Goal: Task Accomplishment & Management: Use online tool/utility

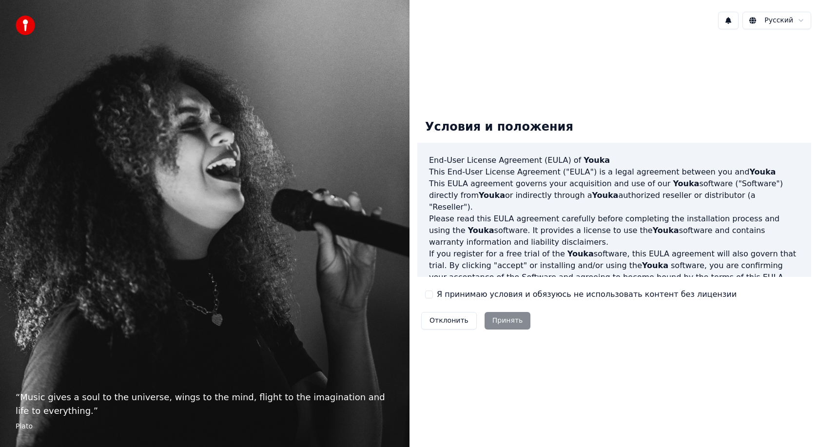
click at [509, 324] on div "Отклонить Принять" at bounding box center [475, 320] width 117 height 25
click at [452, 291] on label "Я принимаю условия и обязуюсь не использовать контент без лицензии" at bounding box center [587, 294] width 300 height 12
click at [433, 291] on button "Я принимаю условия и обязуюсь не использовать контент без лицензии" at bounding box center [429, 294] width 8 height 8
click at [488, 313] on button "Принять" at bounding box center [507, 321] width 46 height 18
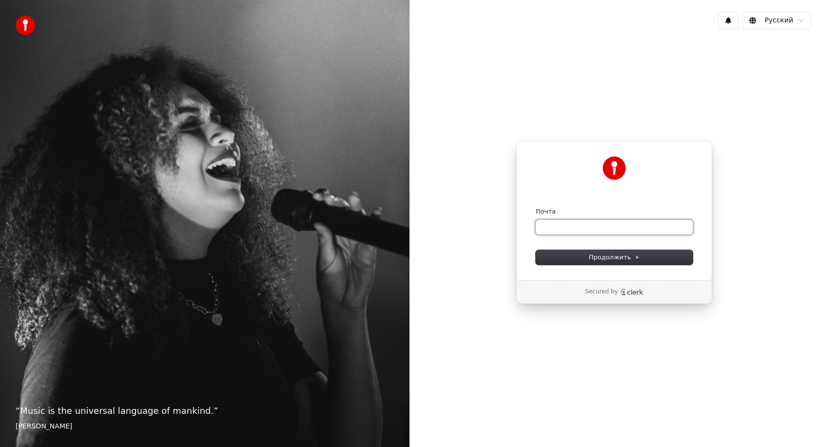
click at [589, 223] on input "Почта" at bounding box center [613, 227] width 157 height 15
click at [571, 263] on button "Продолжить" at bounding box center [613, 257] width 157 height 15
type input "**********"
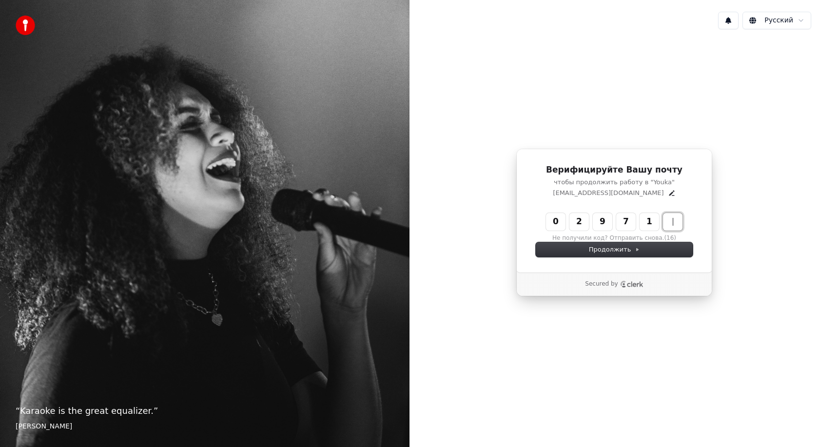
type input "******"
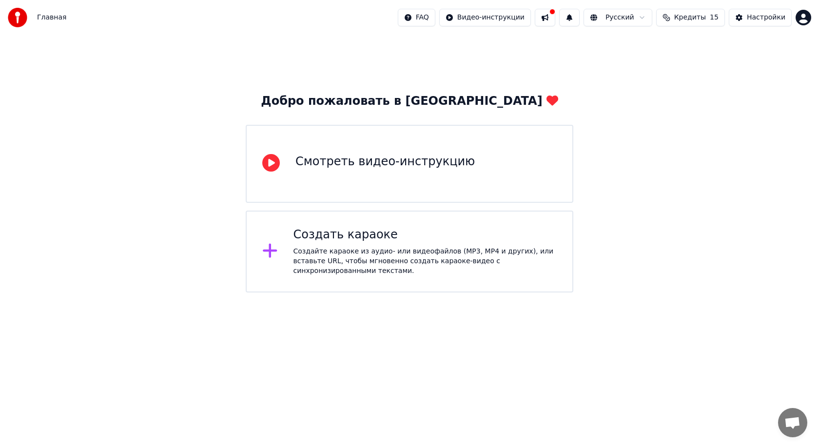
click at [392, 247] on div "Создайте караоке из аудио- или видеофайлов (MP3, MP4 и других), или вставьте UR…" at bounding box center [425, 261] width 264 height 29
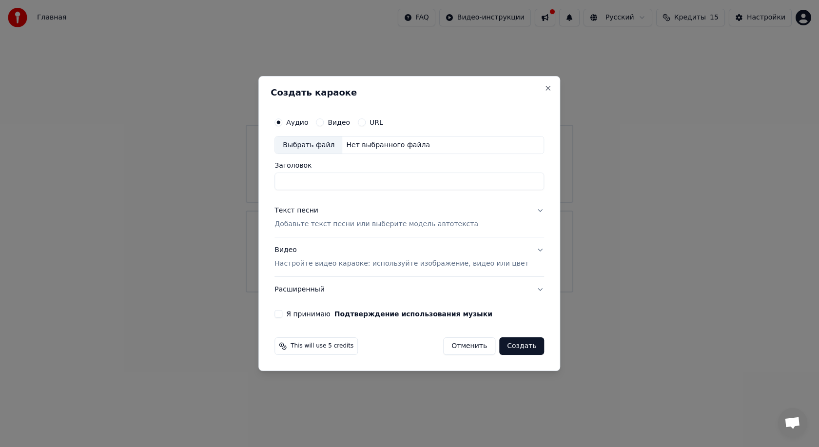
click at [335, 145] on div "Выбрать файл" at bounding box center [308, 145] width 67 height 18
type input "**********"
click at [530, 214] on button "Текст песни Добавьте текст песни или выберите модель автотекста" at bounding box center [408, 217] width 269 height 39
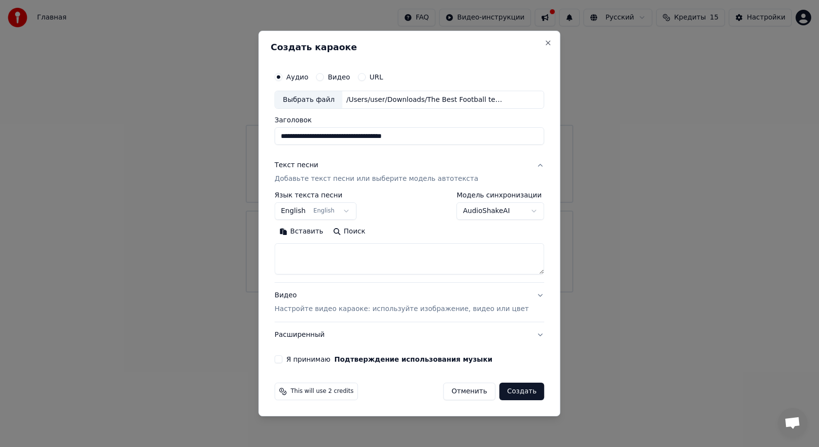
click at [295, 164] on div "Текст песни" at bounding box center [296, 166] width 44 height 10
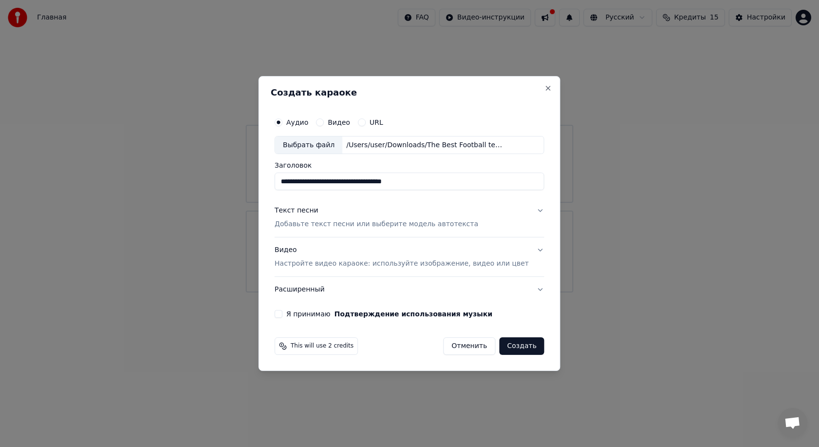
click at [501, 348] on button "Создать" at bounding box center [521, 346] width 45 height 18
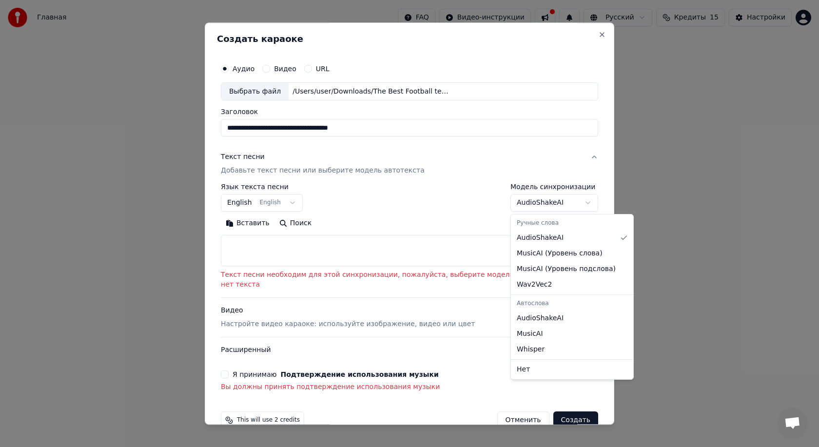
click at [571, 196] on body "**********" at bounding box center [409, 146] width 819 height 292
select select "**********"
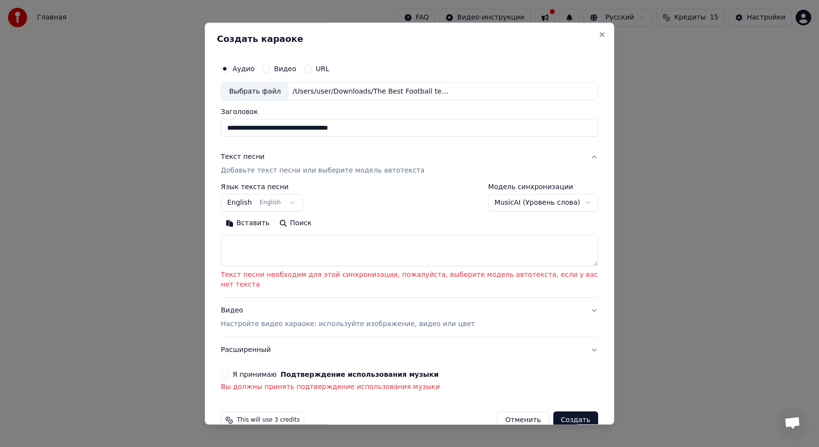
click at [545, 206] on body "**********" at bounding box center [409, 146] width 819 height 292
click at [229, 371] on div "Я принимаю Подтверждение использования музыки" at bounding box center [409, 375] width 377 height 8
click at [226, 374] on button "Я принимаю Подтверждение использования музыки" at bounding box center [225, 375] width 8 height 8
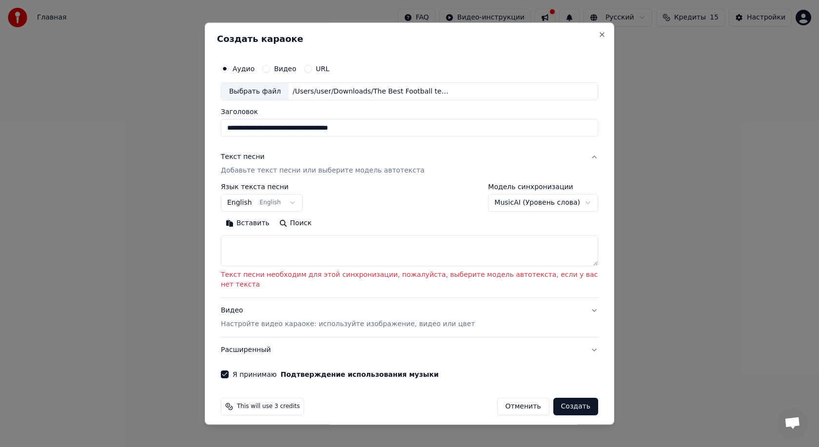
click at [256, 256] on textarea at bounding box center [409, 250] width 377 height 31
click at [254, 172] on p "Добавьте текст песни или выберите модель автотекста" at bounding box center [323, 171] width 204 height 10
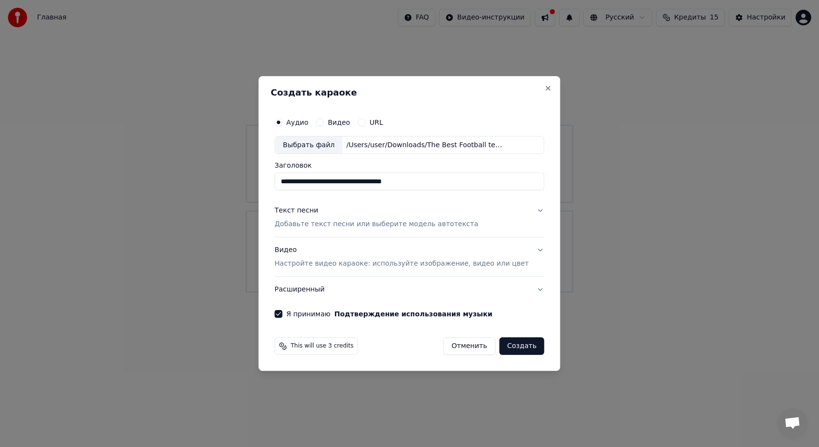
click at [501, 341] on button "Создать" at bounding box center [521, 346] width 45 height 18
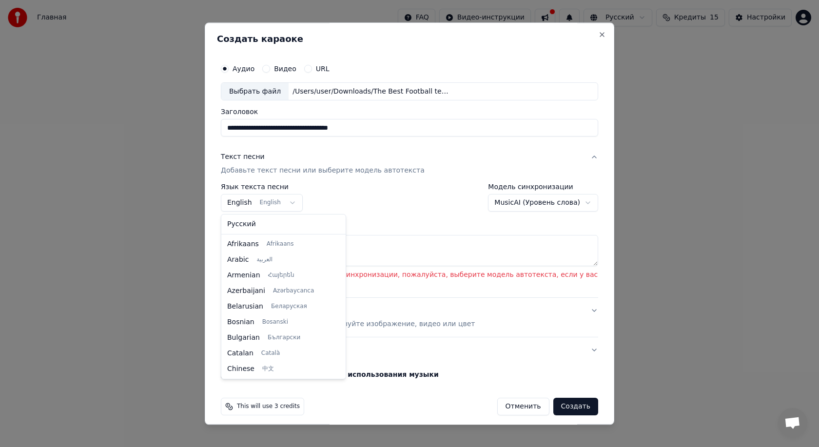
click at [255, 200] on body "**********" at bounding box center [409, 146] width 819 height 292
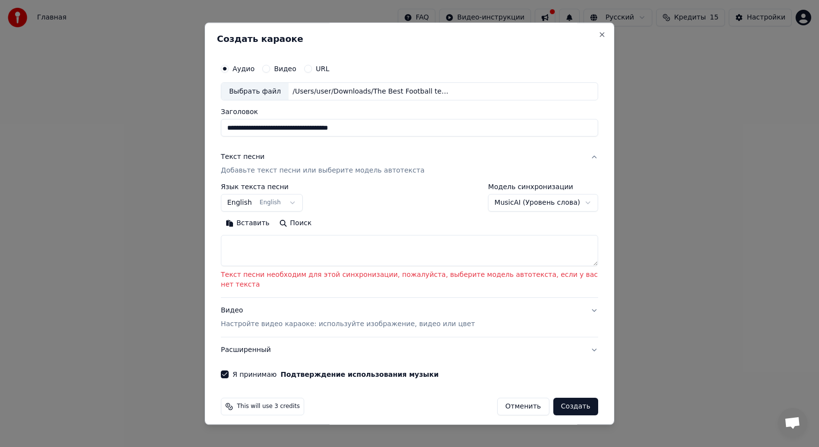
click at [263, 234] on div "Вставить Поиск" at bounding box center [409, 241] width 377 height 51
click at [263, 247] on textarea at bounding box center [409, 250] width 377 height 31
type textarea "*"
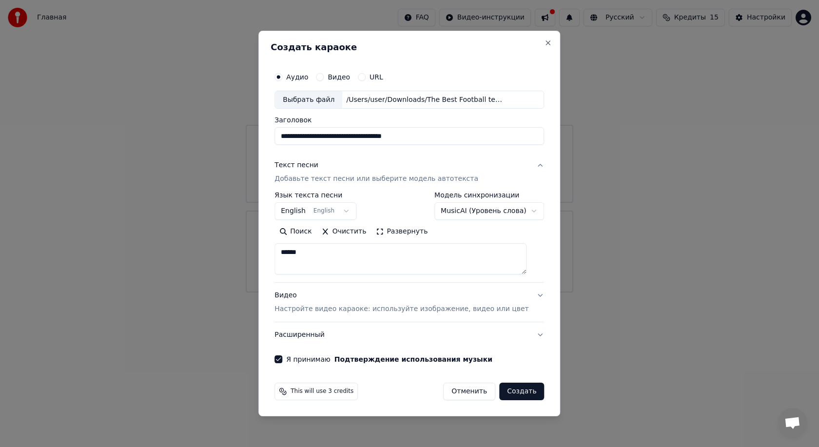
type textarea "******"
click at [517, 390] on button "Создать" at bounding box center [521, 391] width 45 height 18
select select
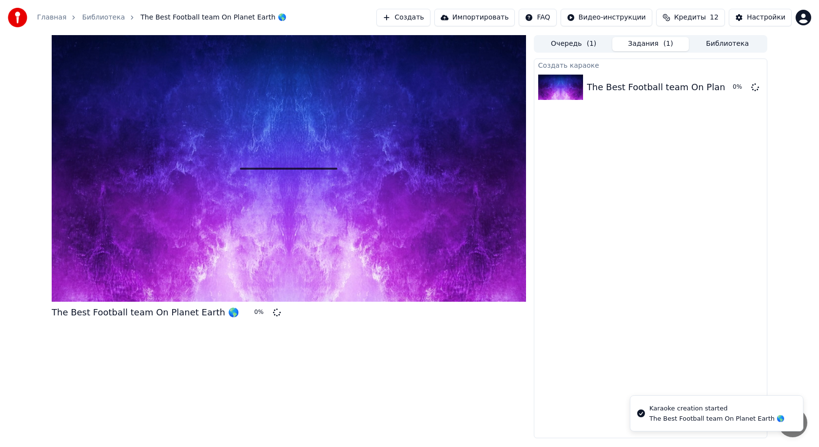
click at [232, 138] on div at bounding box center [289, 168] width 474 height 267
click at [96, 22] on div "Главная Библиотека The Best Football team On Planet Earth 🌎" at bounding box center [147, 17] width 278 height 19
click at [96, 19] on link "Библиотека" at bounding box center [103, 18] width 43 height 10
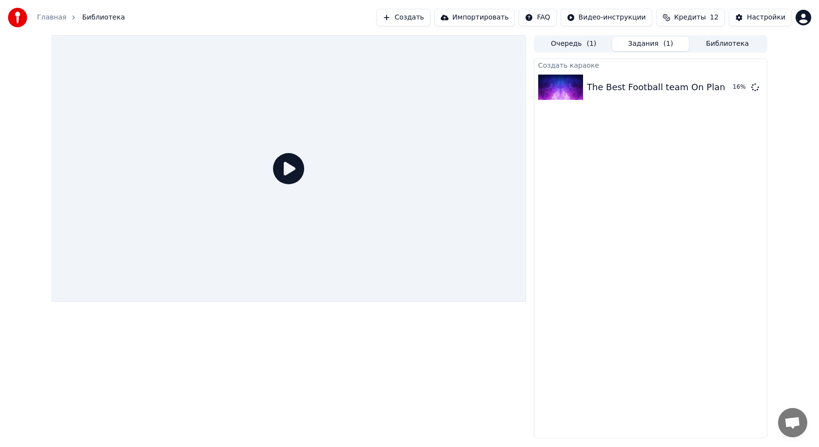
click at [60, 18] on link "Главная" at bounding box center [51, 18] width 29 height 10
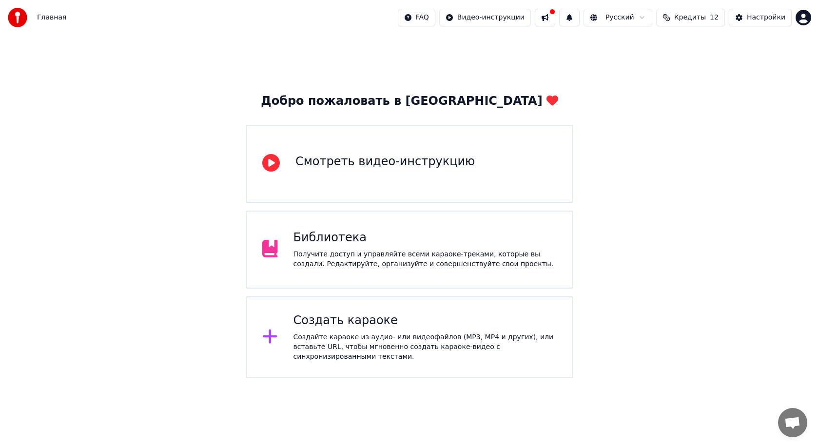
click at [376, 250] on div "Получите доступ и управляйте всеми караоке-треками, которые вы создали. Редакти…" at bounding box center [425, 258] width 264 height 19
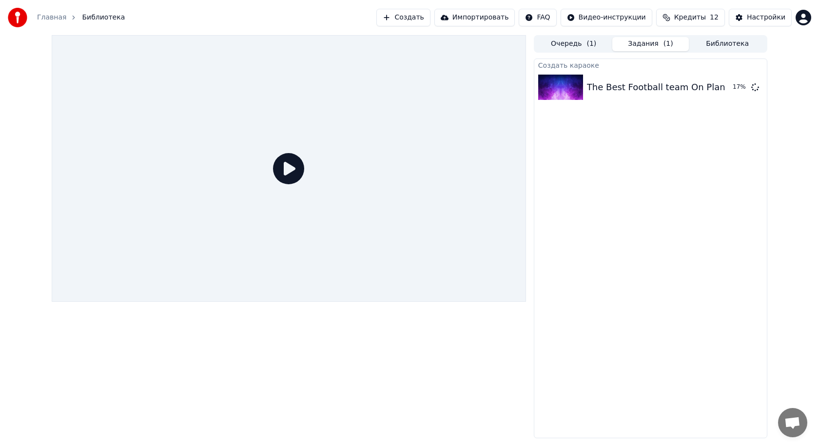
click at [304, 175] on icon at bounding box center [288, 168] width 31 height 31
click at [302, 175] on icon at bounding box center [288, 168] width 31 height 31
click at [282, 172] on icon at bounding box center [288, 168] width 31 height 31
click at [294, 174] on icon at bounding box center [288, 168] width 31 height 31
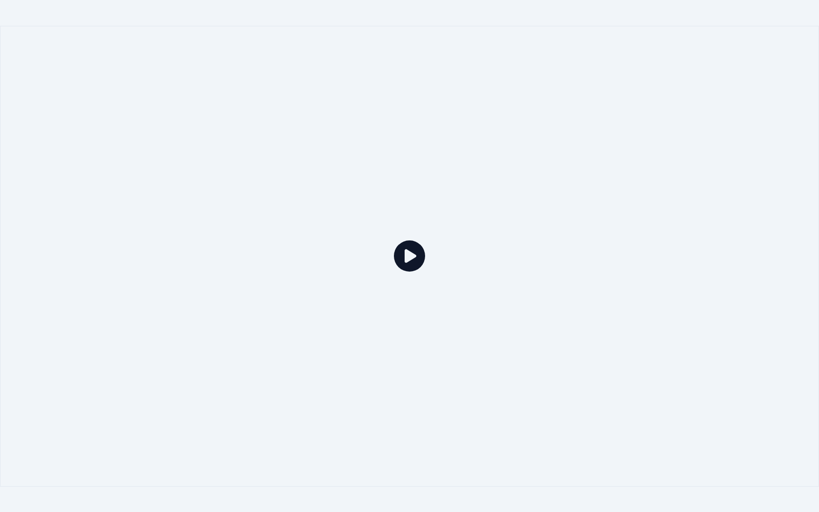
click at [349, 261] on div at bounding box center [409, 256] width 819 height 460
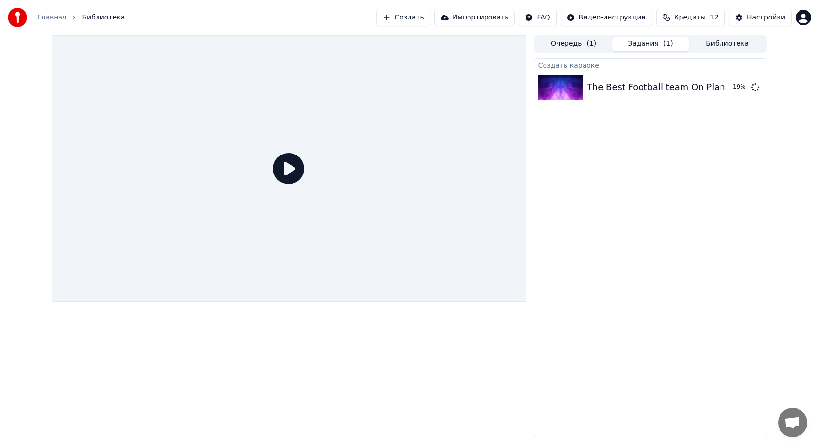
click at [52, 21] on link "Главная" at bounding box center [51, 18] width 29 height 10
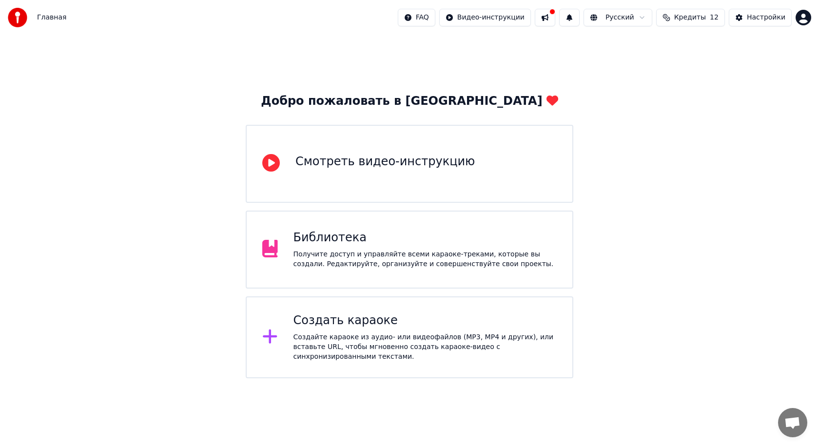
click at [340, 332] on div "Создать караоке Создайте караоке из аудио- или видеофайлов (MP3, MP4 и других),…" at bounding box center [425, 337] width 264 height 49
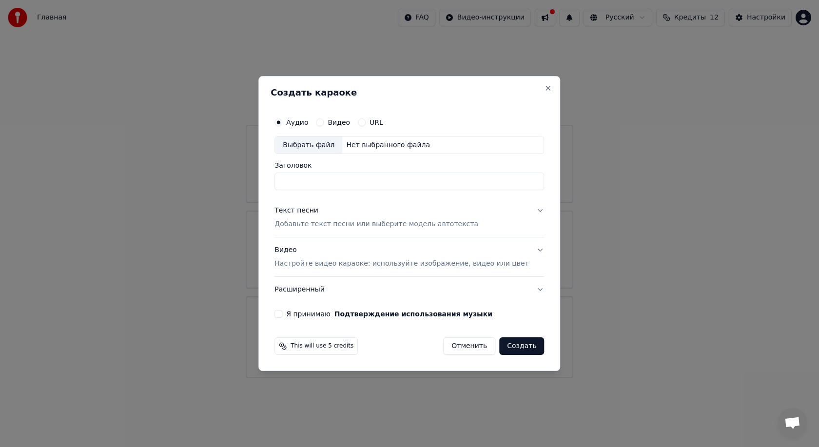
click at [371, 125] on div "URL" at bounding box center [370, 122] width 25 height 8
click at [365, 121] on button "URL" at bounding box center [362, 122] width 8 height 8
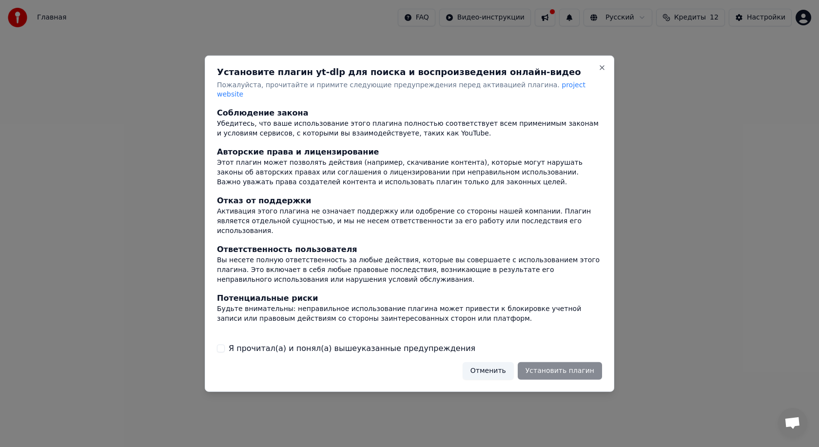
click at [399, 343] on label "Я прочитал(а) и понял(а) вышеуказанные предупреждения" at bounding box center [352, 349] width 247 height 12
click at [225, 344] on button "Я прочитал(а) и понял(а) вышеуказанные предупреждения" at bounding box center [221, 348] width 8 height 8
click at [532, 363] on button "Установить плагин" at bounding box center [559, 371] width 84 height 18
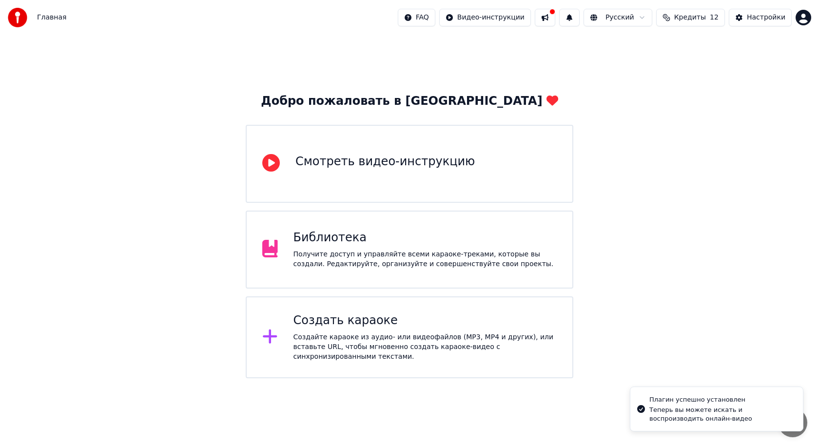
click at [345, 249] on div "Получите доступ и управляйте всеми караоке-треками, которые вы создали. Редакти…" at bounding box center [425, 258] width 264 height 19
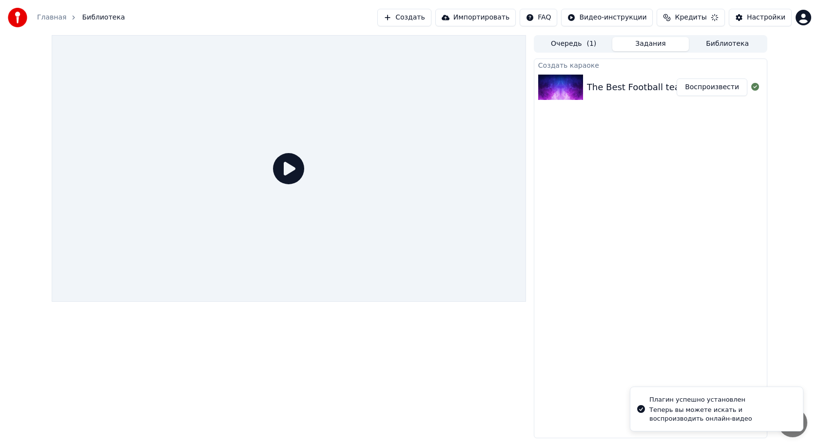
click at [345, 249] on div at bounding box center [289, 168] width 474 height 267
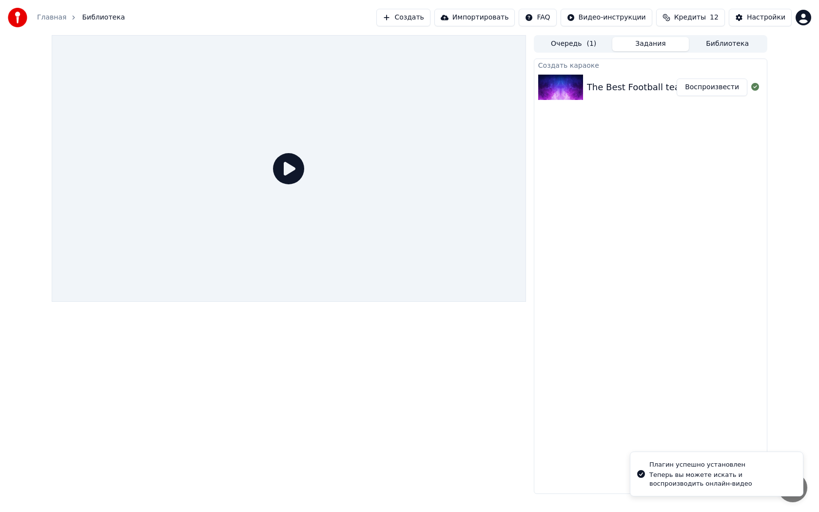
click at [365, 253] on div at bounding box center [289, 168] width 474 height 267
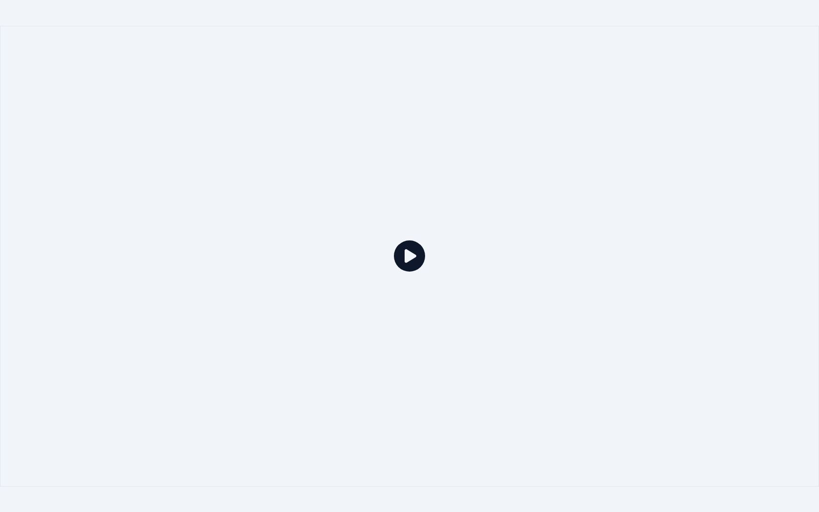
click at [400, 252] on icon at bounding box center [409, 255] width 31 height 31
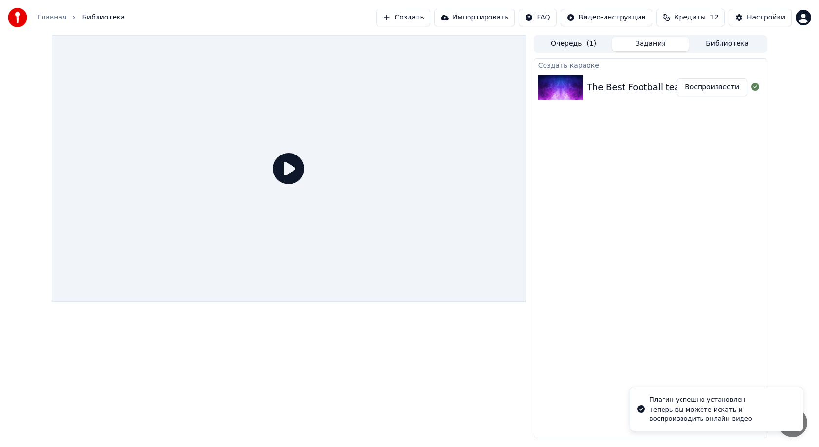
click at [728, 90] on button "Воспроизвести" at bounding box center [711, 87] width 71 height 18
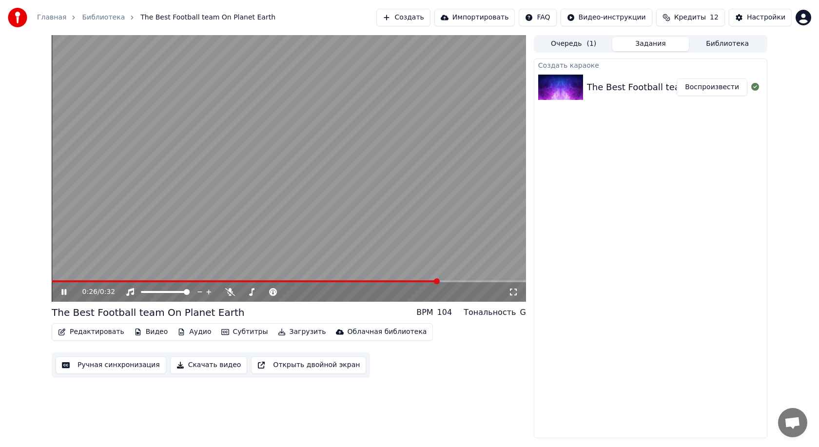
click at [61, 284] on div "0:26 / 0:32" at bounding box center [289, 291] width 474 height 19
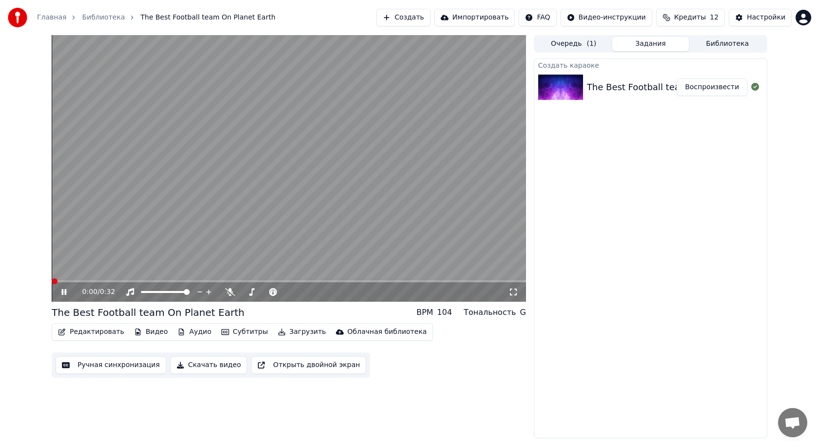
click at [52, 281] on span at bounding box center [52, 281] width 0 height 2
click at [89, 142] on video at bounding box center [289, 168] width 474 height 267
